Goal: Transaction & Acquisition: Download file/media

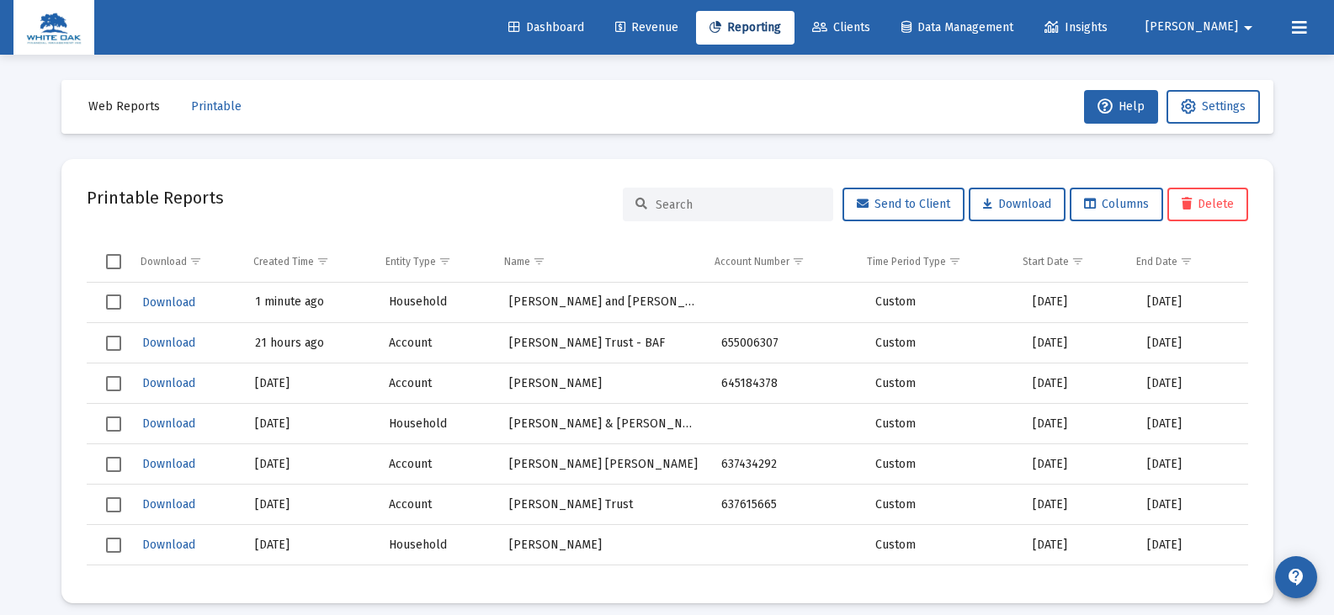
click at [781, 32] on span "Reporting" at bounding box center [745, 27] width 72 height 14
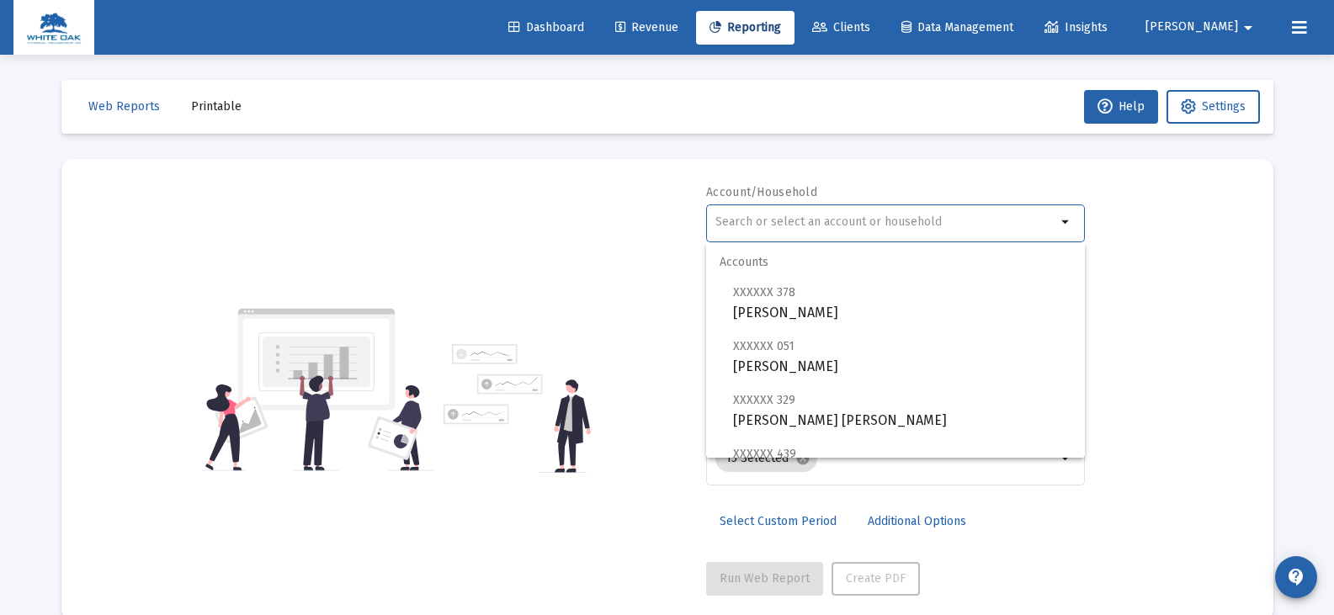
click at [850, 216] on input "text" at bounding box center [885, 221] width 341 height 13
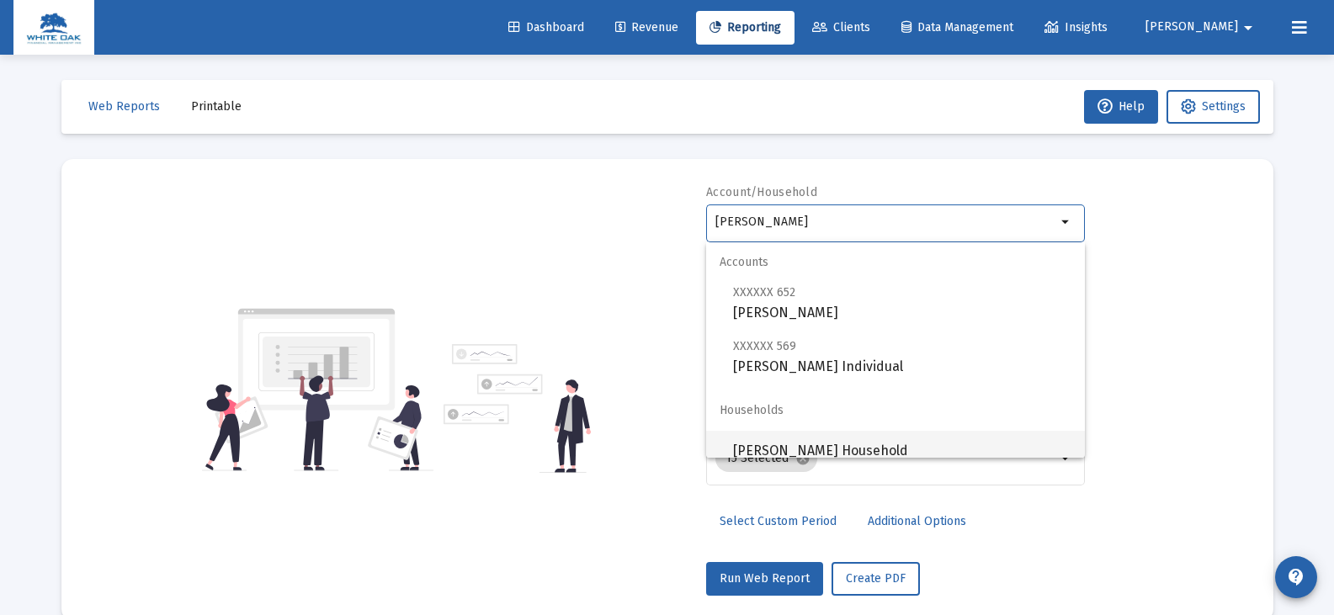
click at [835, 449] on span "[PERSON_NAME] Household" at bounding box center [902, 451] width 338 height 40
type input "[PERSON_NAME] Household"
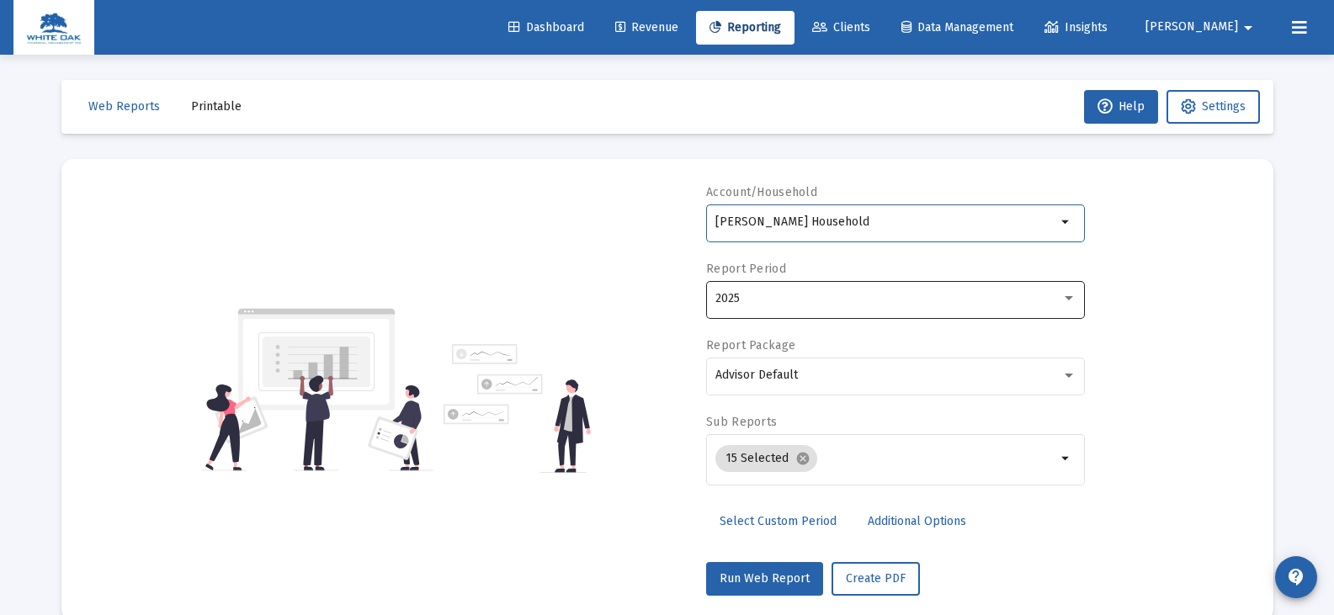
click at [778, 306] on div "2025" at bounding box center [895, 298] width 361 height 41
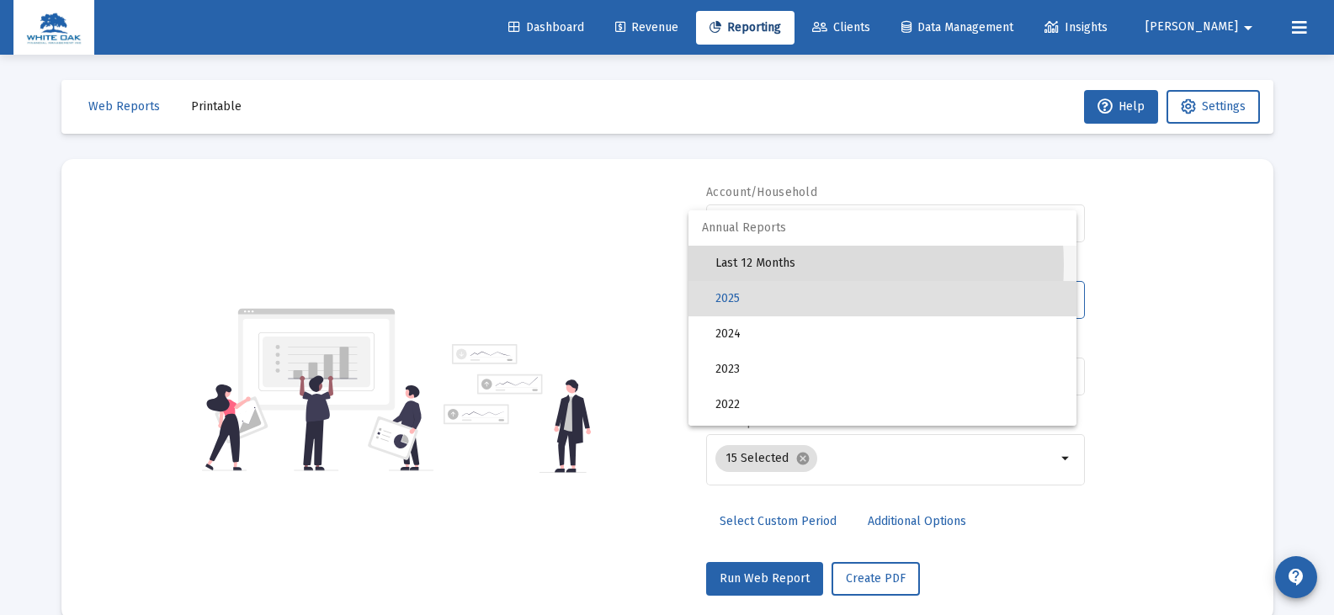
click at [770, 265] on span "Last 12 Months" at bounding box center [888, 263] width 347 height 35
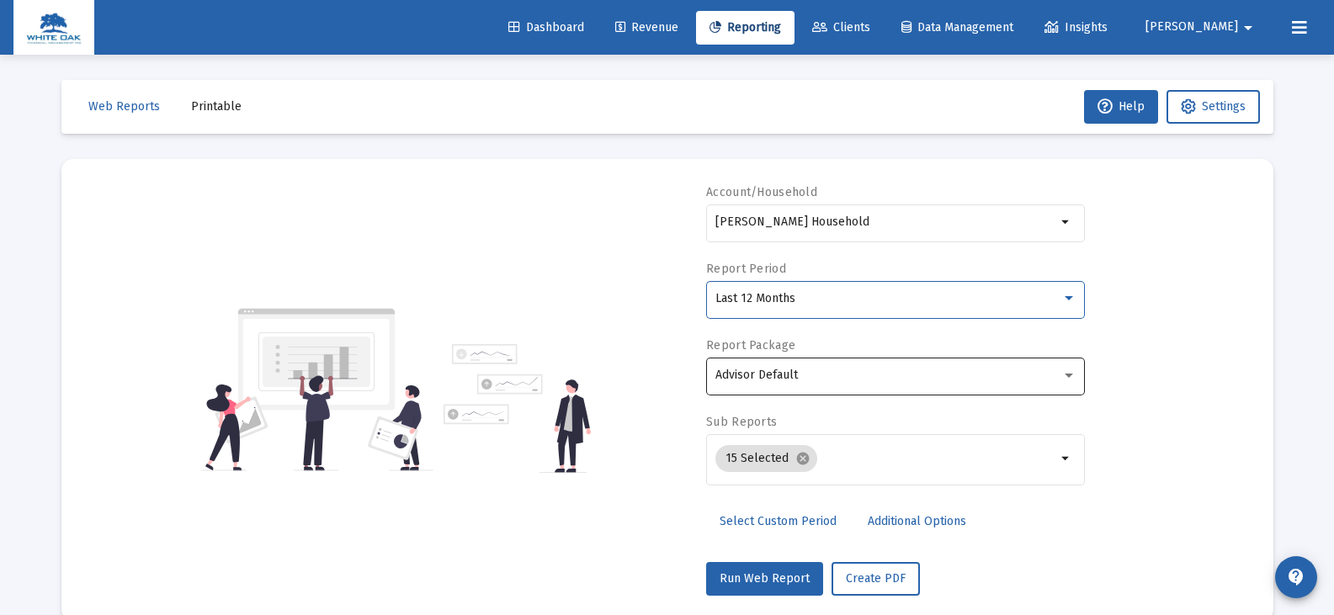
click at [767, 368] on div "Advisor Default" at bounding box center [895, 374] width 361 height 41
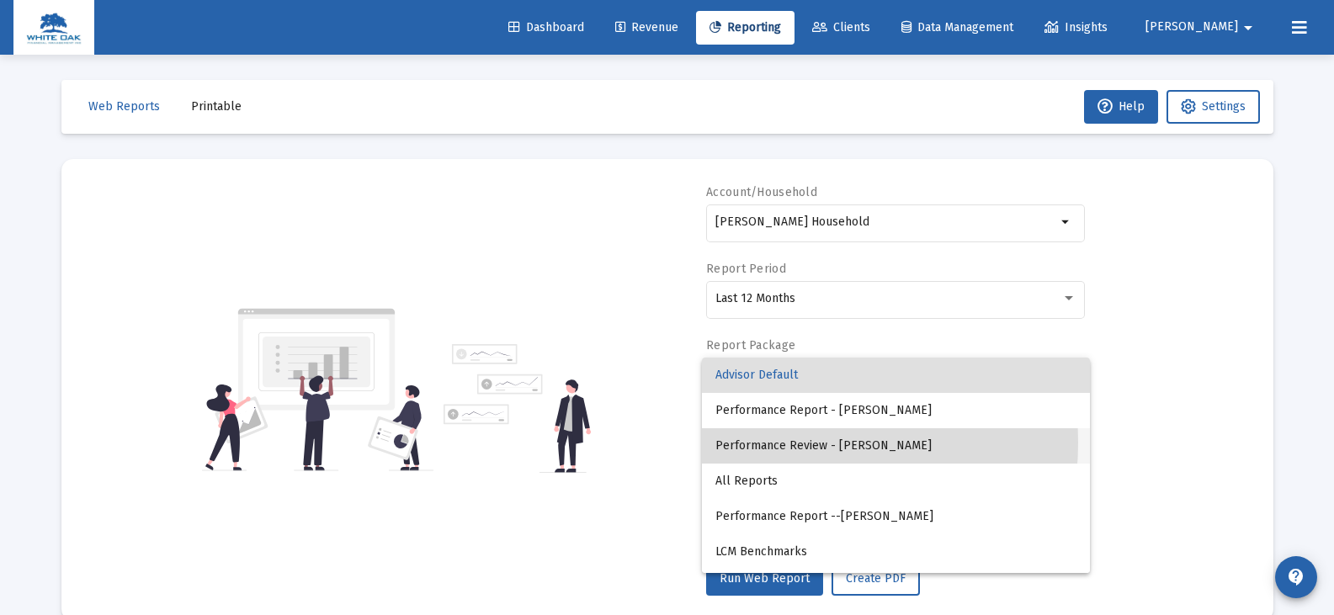
click at [772, 443] on span "Performance Review - [PERSON_NAME]" at bounding box center [895, 445] width 361 height 35
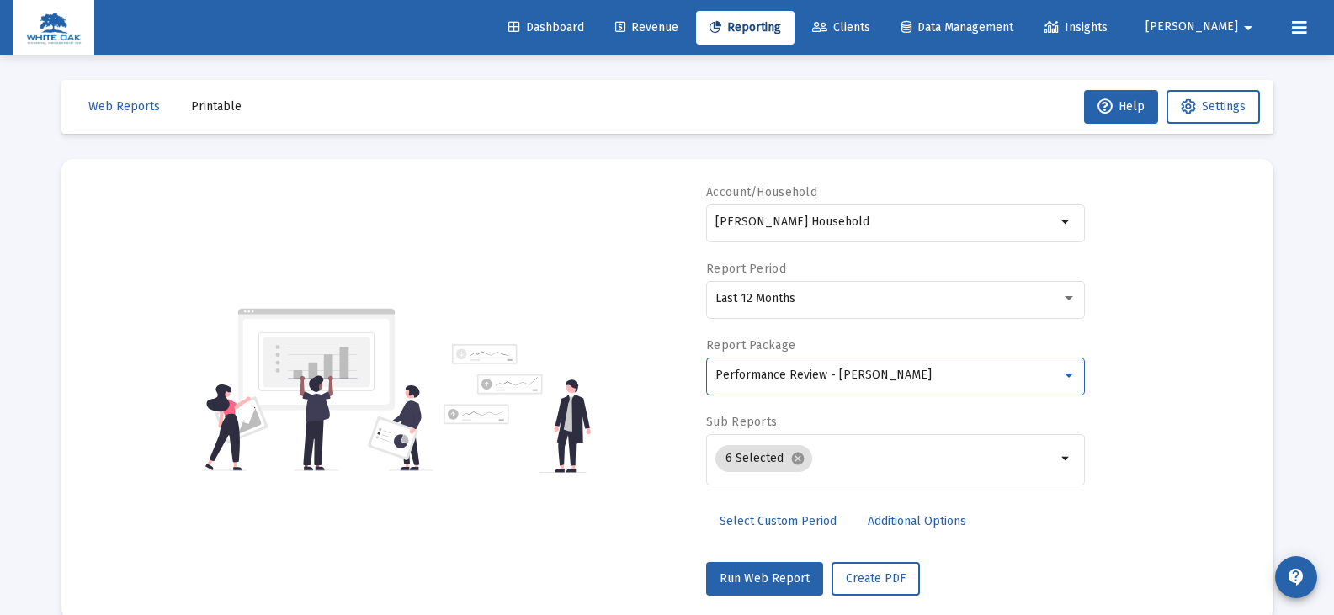
click at [862, 521] on link "Additional Options" at bounding box center [916, 522] width 125 height 34
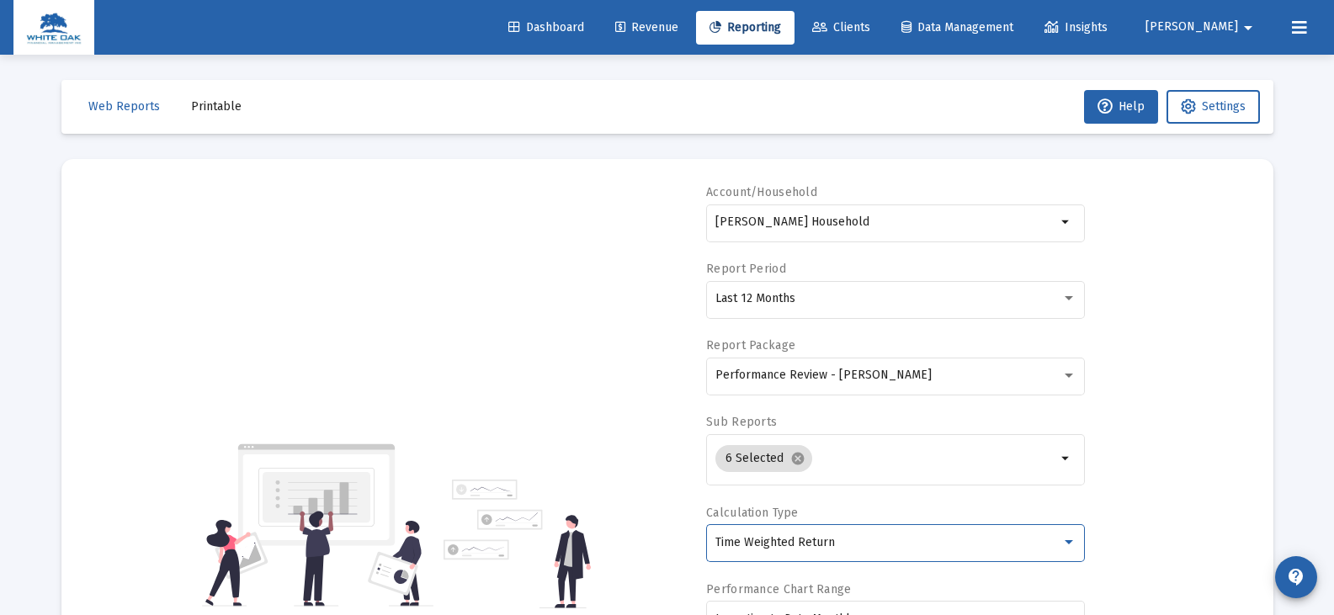
click at [843, 546] on div "Time Weighted Return" at bounding box center [888, 542] width 346 height 13
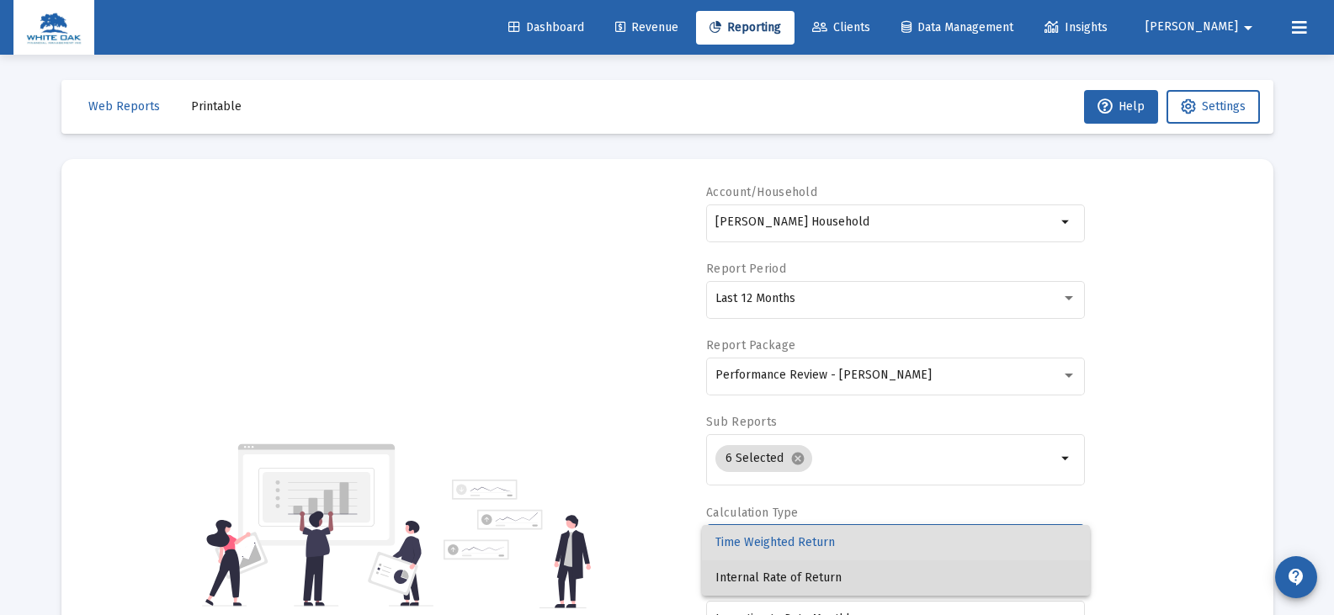
click at [828, 581] on span "Internal Rate of Return" at bounding box center [895, 577] width 361 height 35
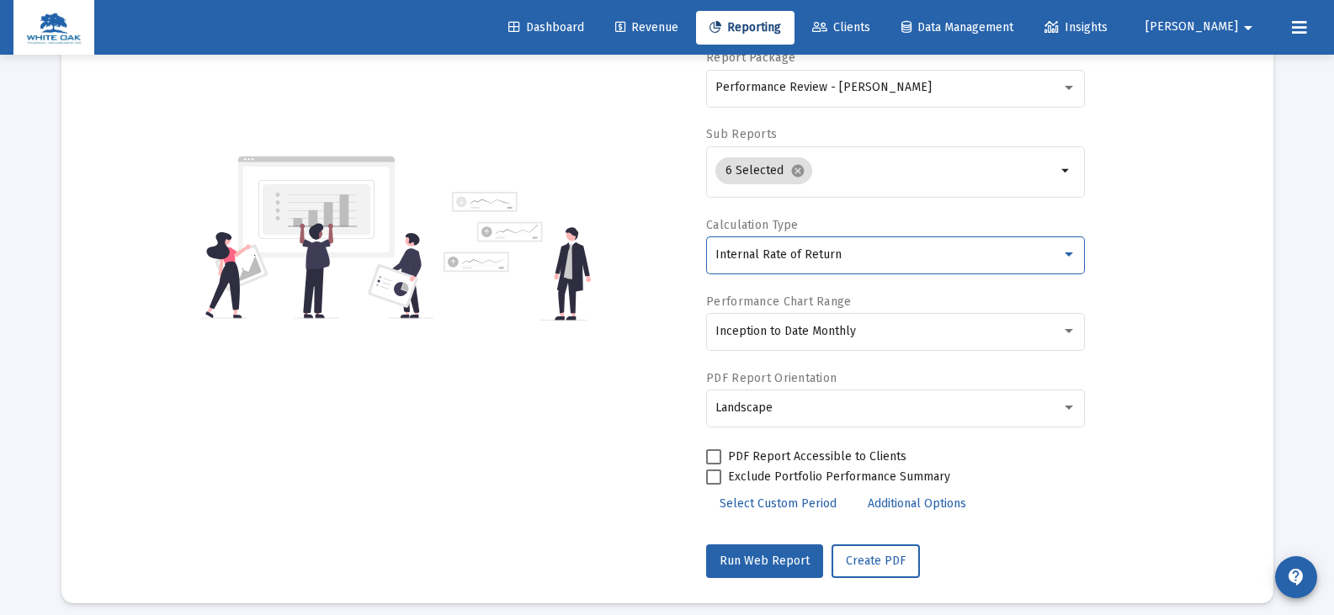
scroll to position [301, 0]
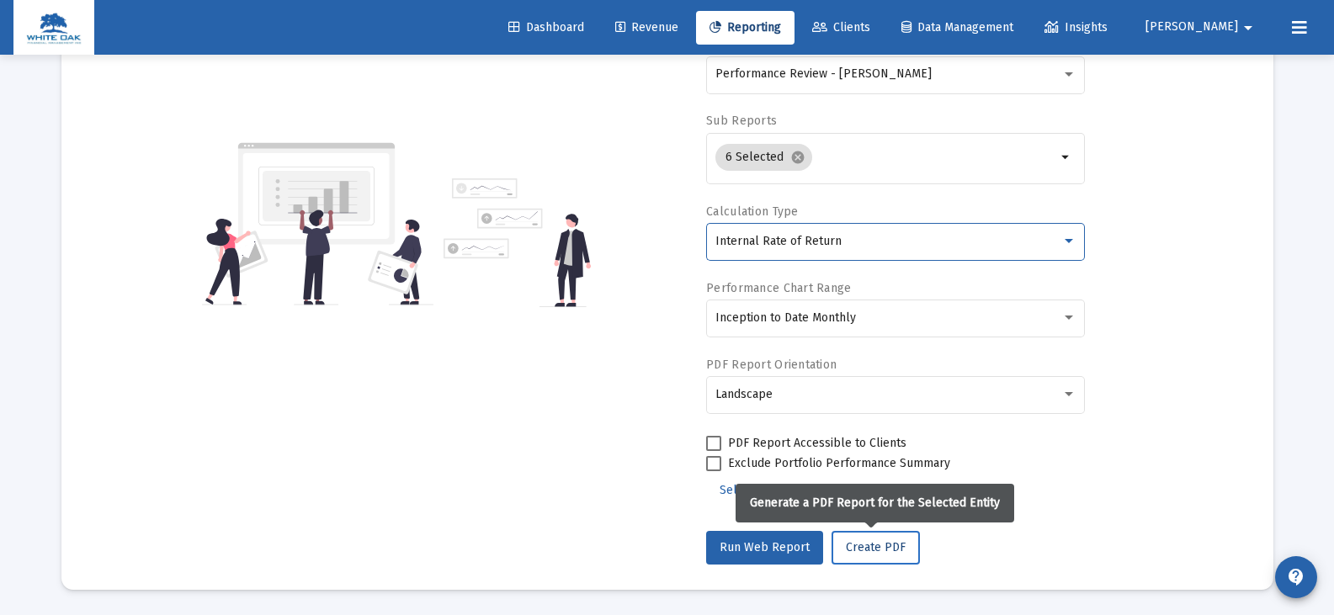
click at [878, 554] on span "Create PDF" at bounding box center [876, 547] width 60 height 14
click at [865, 549] on span "Create PDF" at bounding box center [876, 547] width 60 height 14
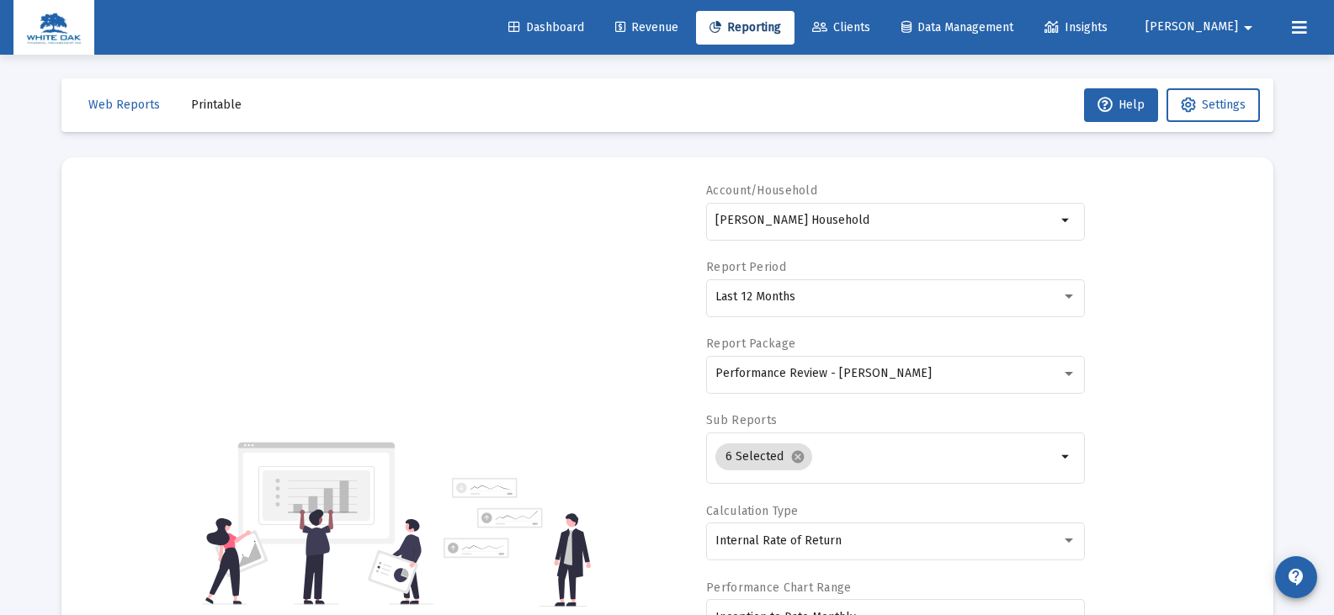
scroll to position [0, 0]
click at [203, 109] on span "Printable" at bounding box center [216, 106] width 50 height 14
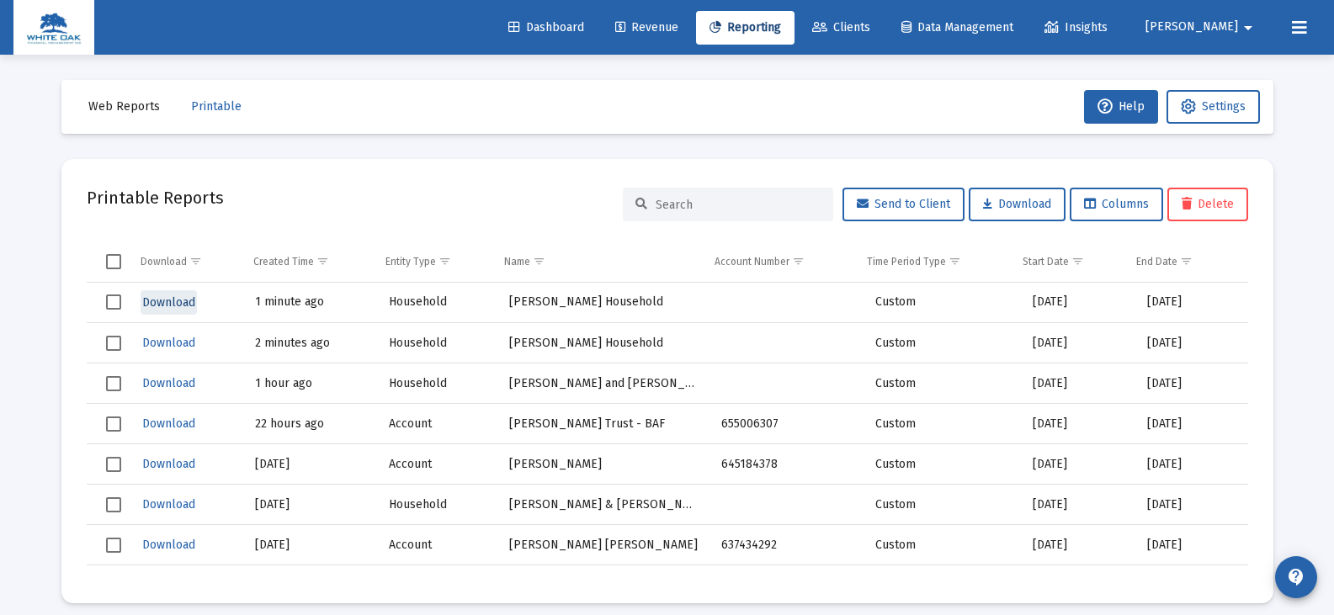
click at [176, 306] on span "Download" at bounding box center [168, 302] width 53 height 14
click at [112, 343] on span "Select row" at bounding box center [113, 343] width 15 height 15
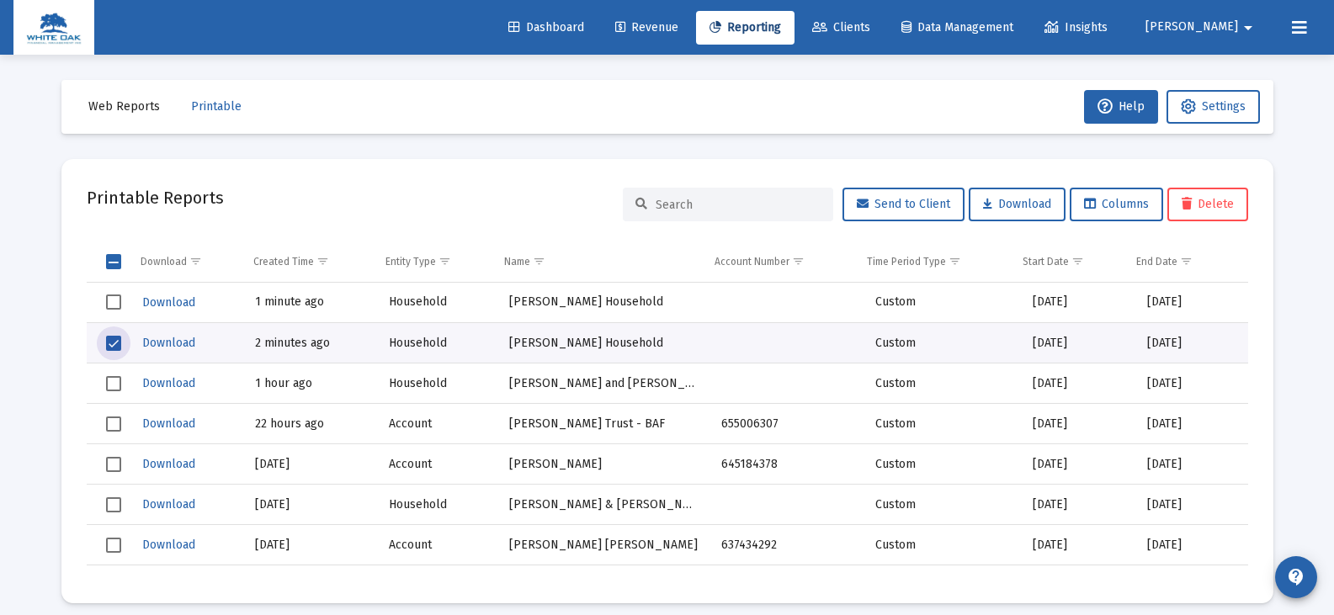
click at [1192, 200] on span "Delete" at bounding box center [1207, 204] width 52 height 14
